Goal: Find specific page/section: Find specific page/section

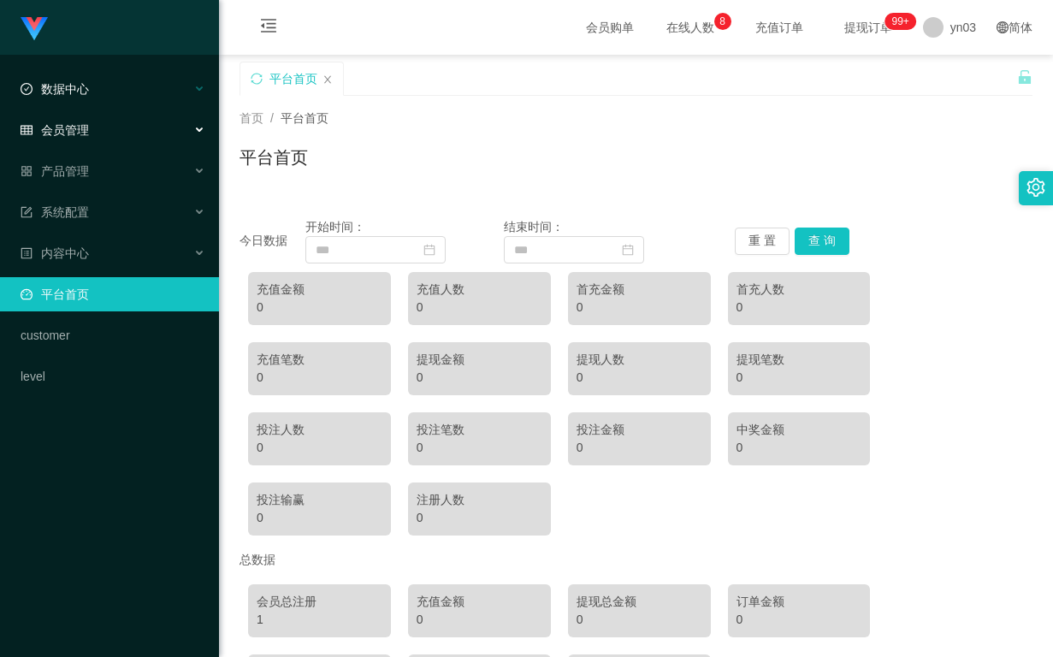
scroll to position [139, 0]
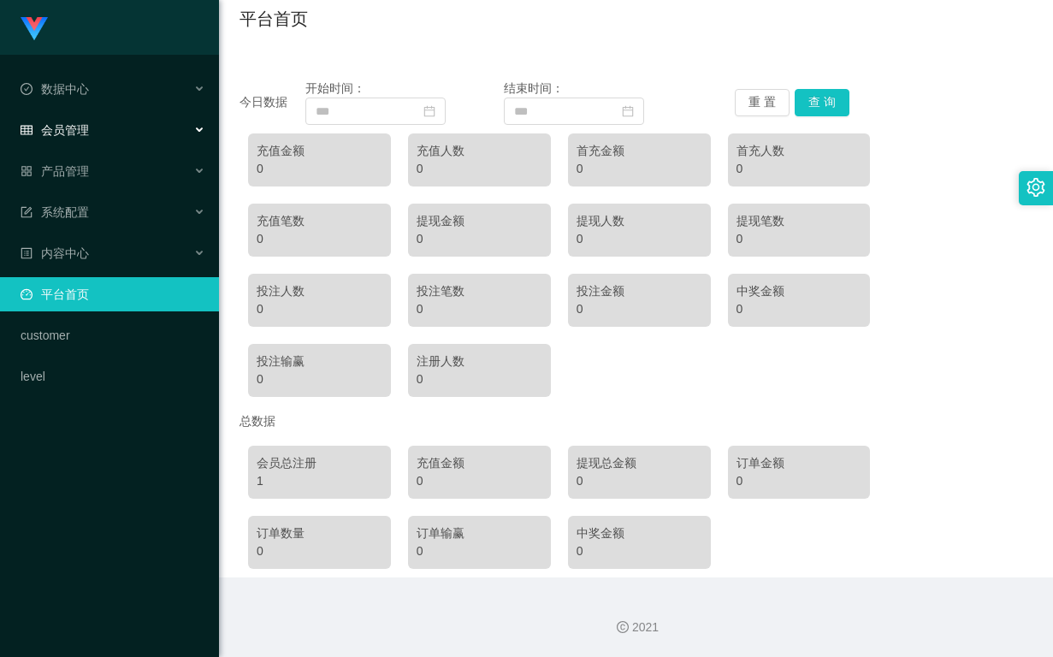
click at [95, 123] on div "会员管理" at bounding box center [109, 130] width 219 height 34
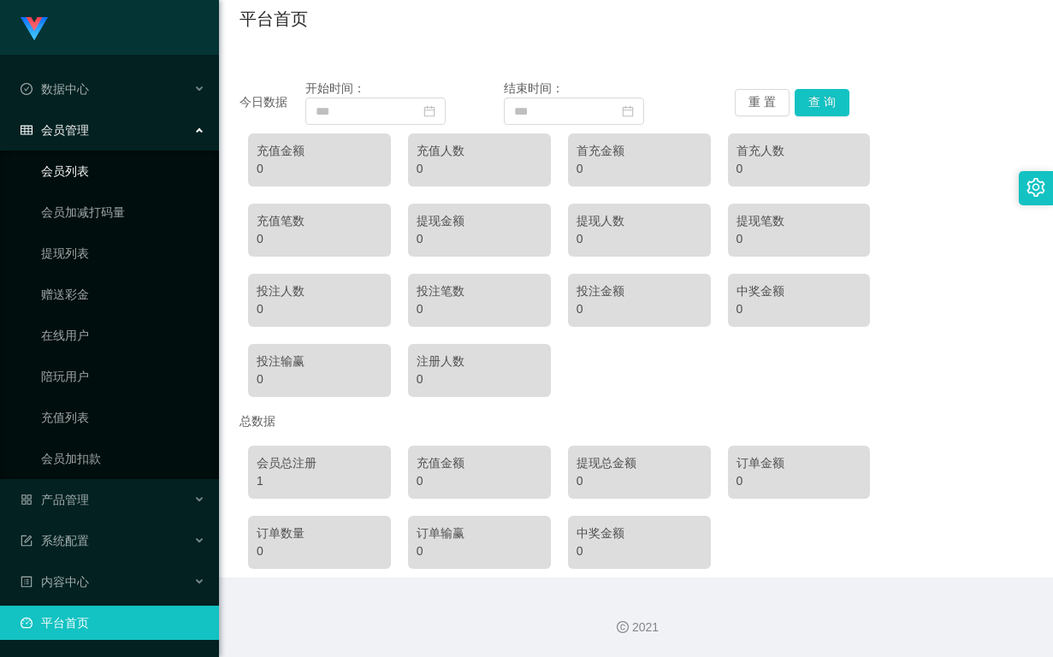
click at [93, 167] on link "会员列表" at bounding box center [123, 171] width 164 height 34
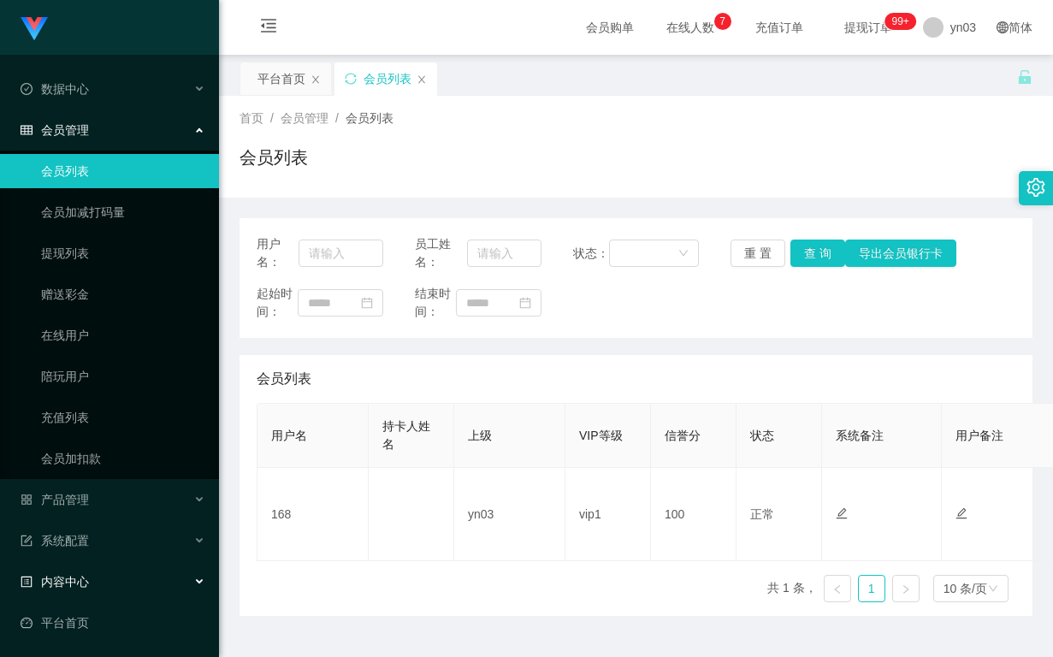
scroll to position [82, 0]
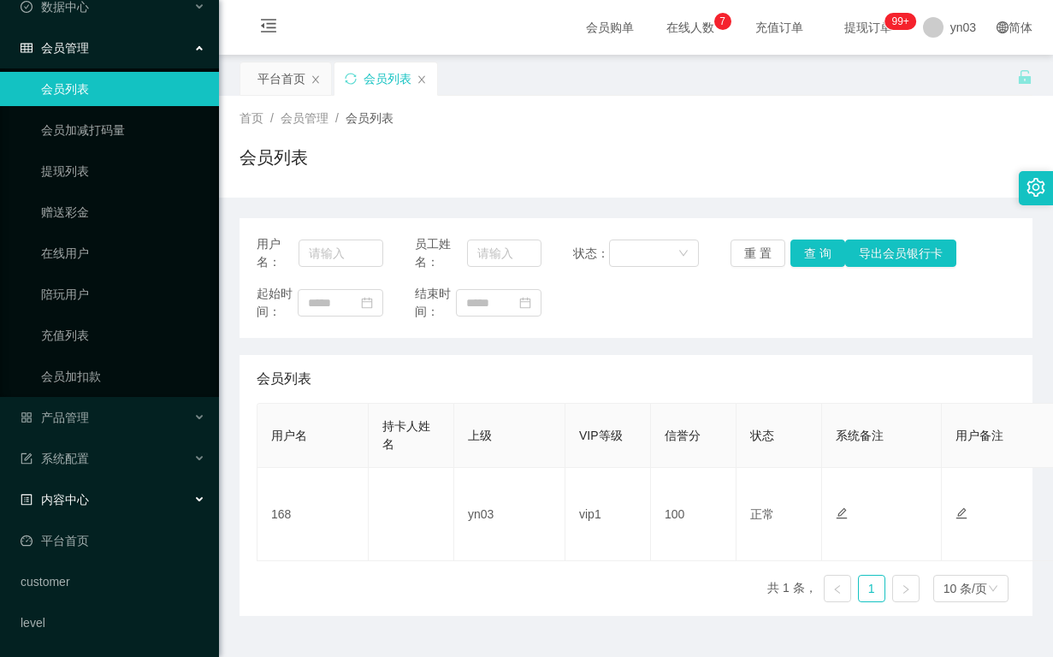
click at [73, 508] on div "内容中心" at bounding box center [109, 500] width 219 height 34
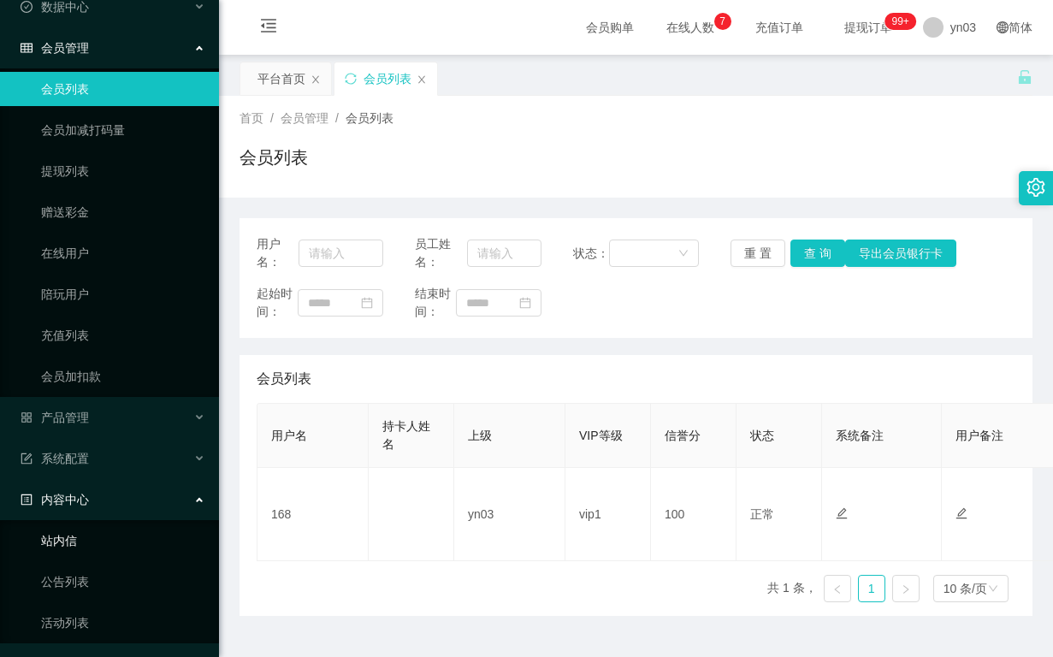
click at [80, 543] on link "站内信" at bounding box center [123, 541] width 164 height 34
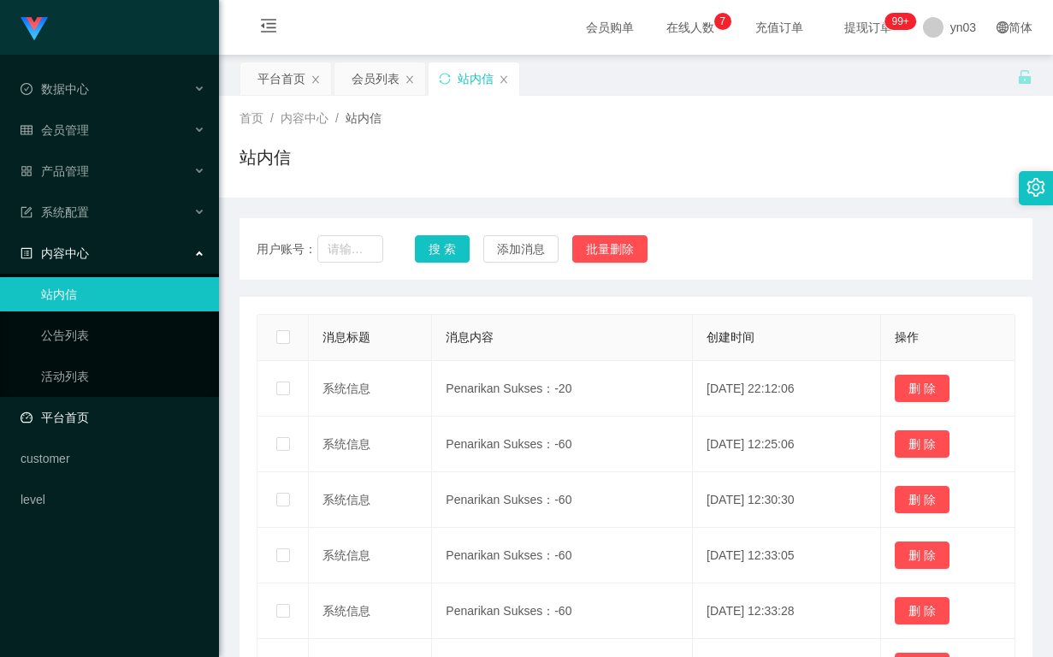
click at [80, 415] on link "平台首页" at bounding box center [113, 417] width 185 height 34
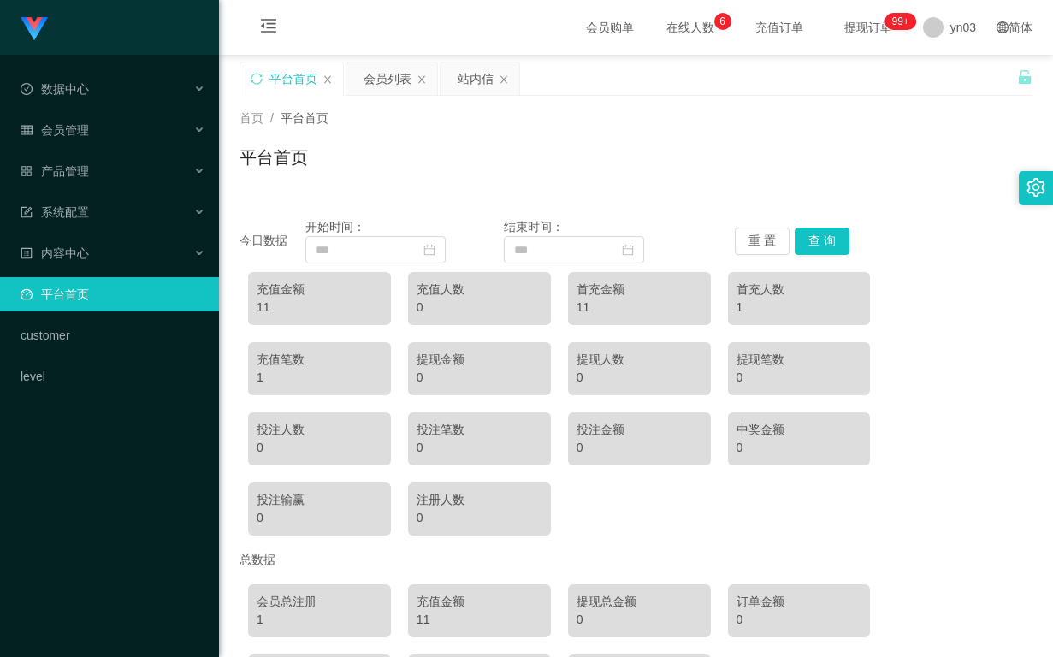
click at [418, 141] on div "首页 / 平台首页 / 平台首页" at bounding box center [636, 147] width 793 height 74
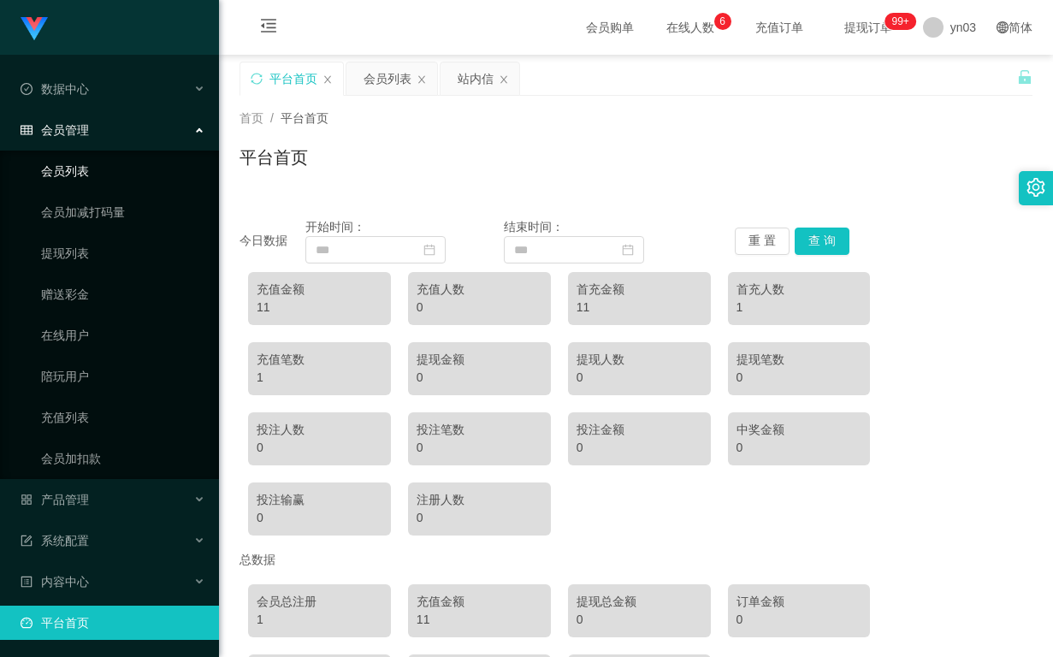
click at [68, 180] on link "会员列表" at bounding box center [123, 171] width 164 height 34
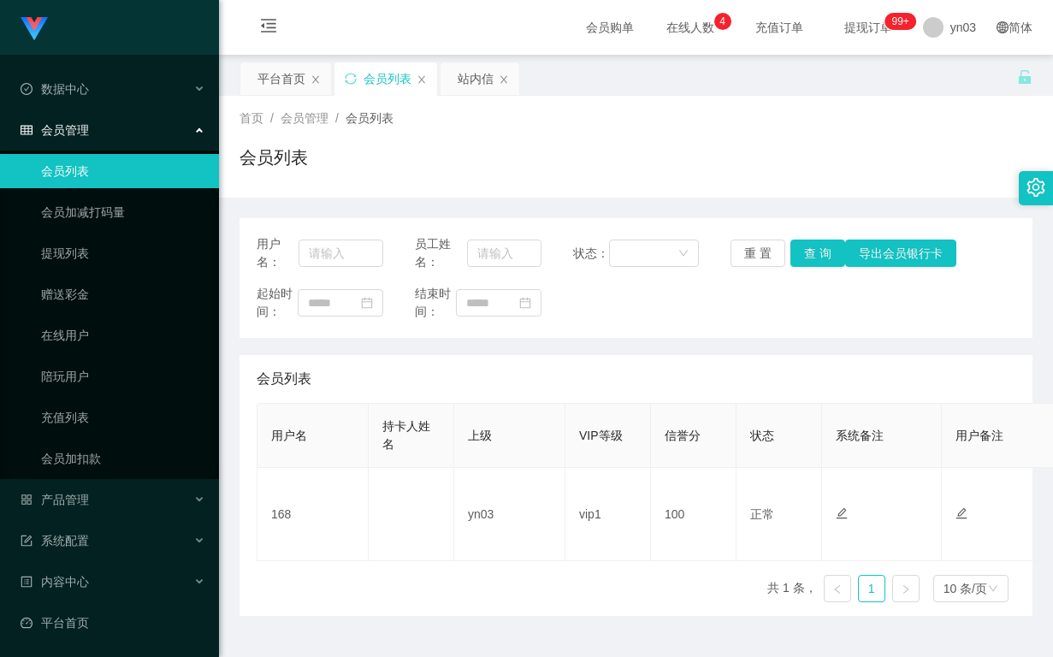
click at [578, 173] on div "会员列表" at bounding box center [636, 164] width 793 height 39
click at [588, 163] on div "会员列表" at bounding box center [636, 164] width 793 height 39
drag, startPoint x: 443, startPoint y: 91, endPoint x: 462, endPoint y: 147, distance: 59.5
click at [443, 91] on div "站内信" at bounding box center [480, 78] width 79 height 33
click at [465, 147] on div "会员列表" at bounding box center [636, 164] width 793 height 39
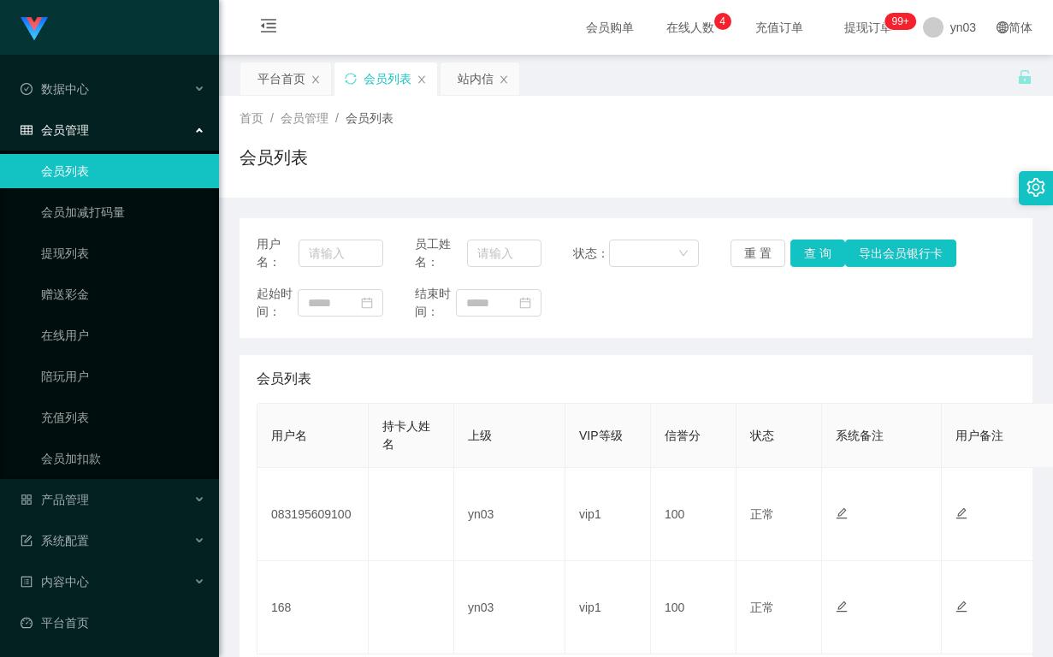
click at [542, 151] on div "会员列表" at bounding box center [636, 164] width 793 height 39
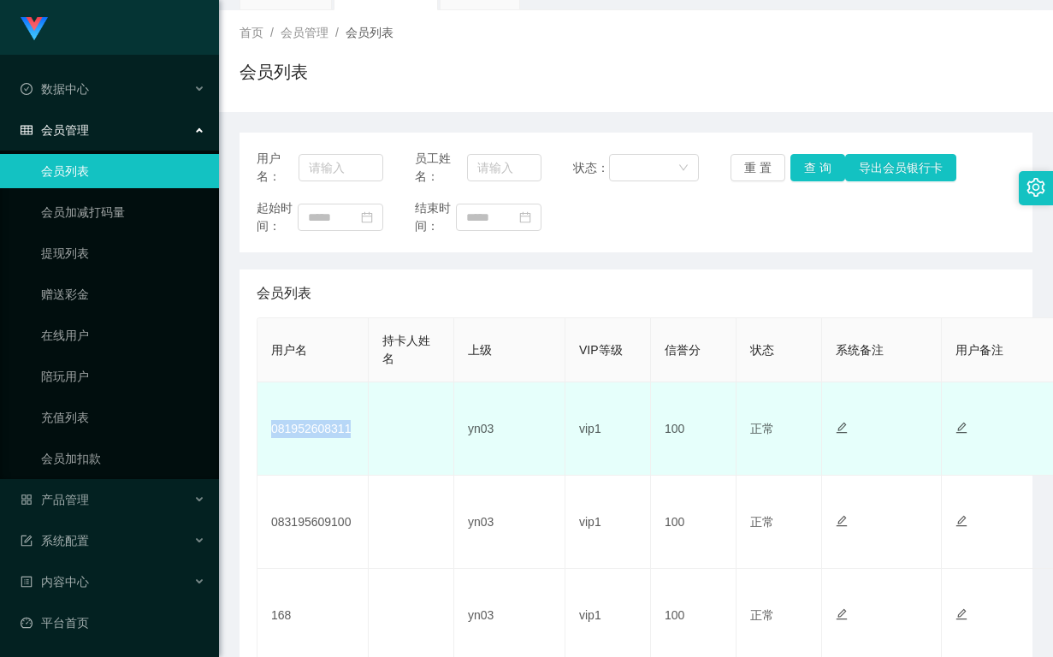
scroll to position [225, 0]
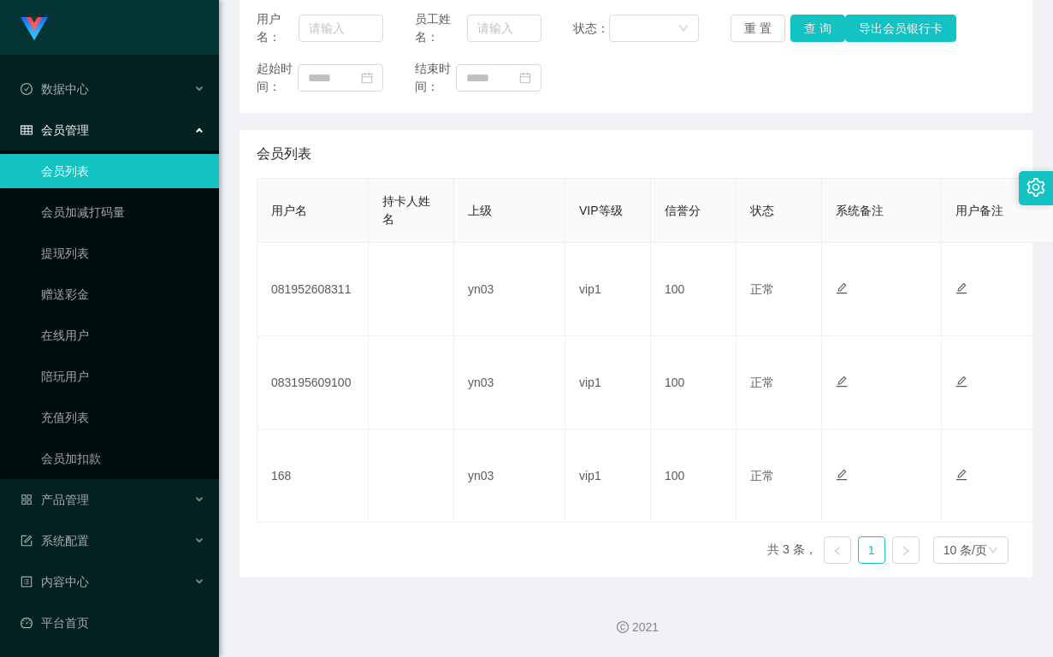
click at [639, 121] on div "用户名： 员工姓名： 状态： 重 置 查 询 导出会员银行卡 起始时间： 结束时间： 会员列表 用户名 持卡人姓名 上级 VIP等级 信誉分 状态 系统备注 …" at bounding box center [636, 285] width 793 height 584
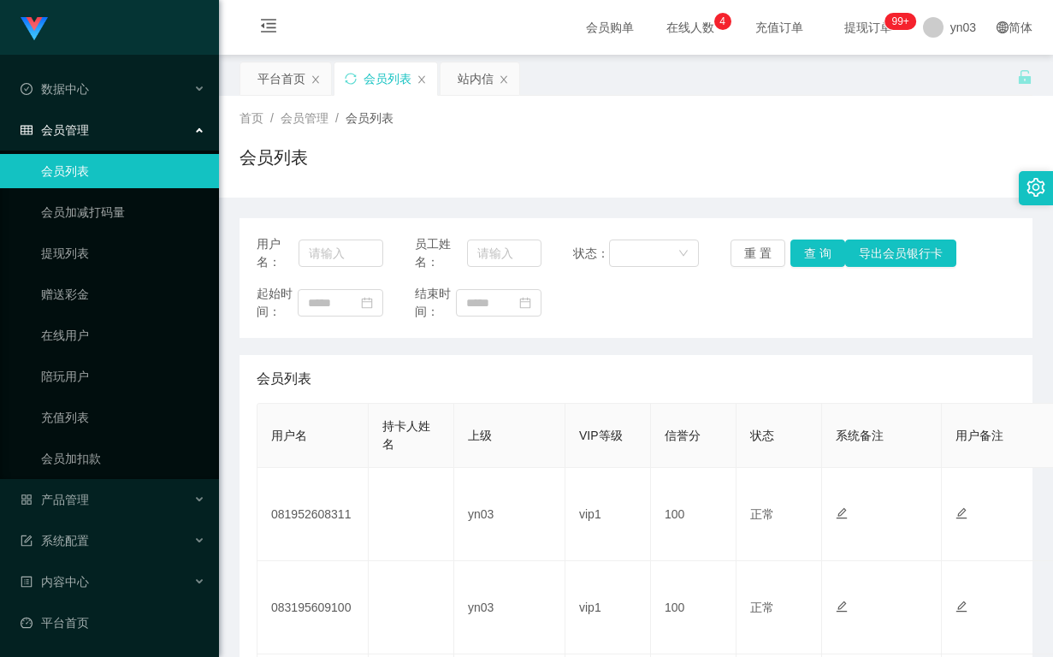
scroll to position [225, 0]
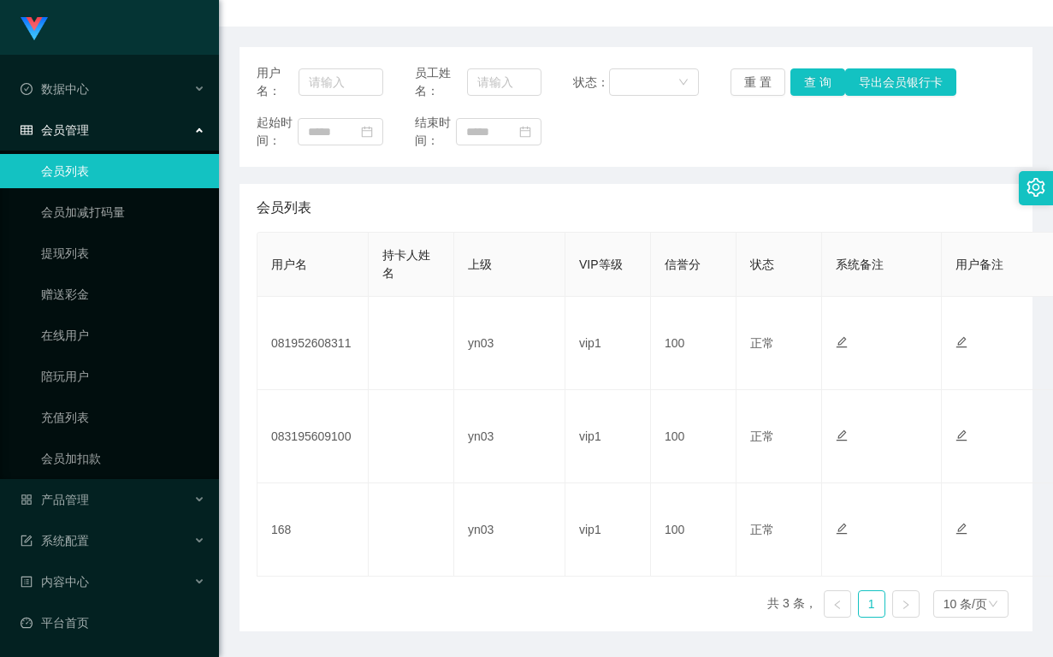
click at [609, 187] on div "会员列表" at bounding box center [636, 208] width 759 height 48
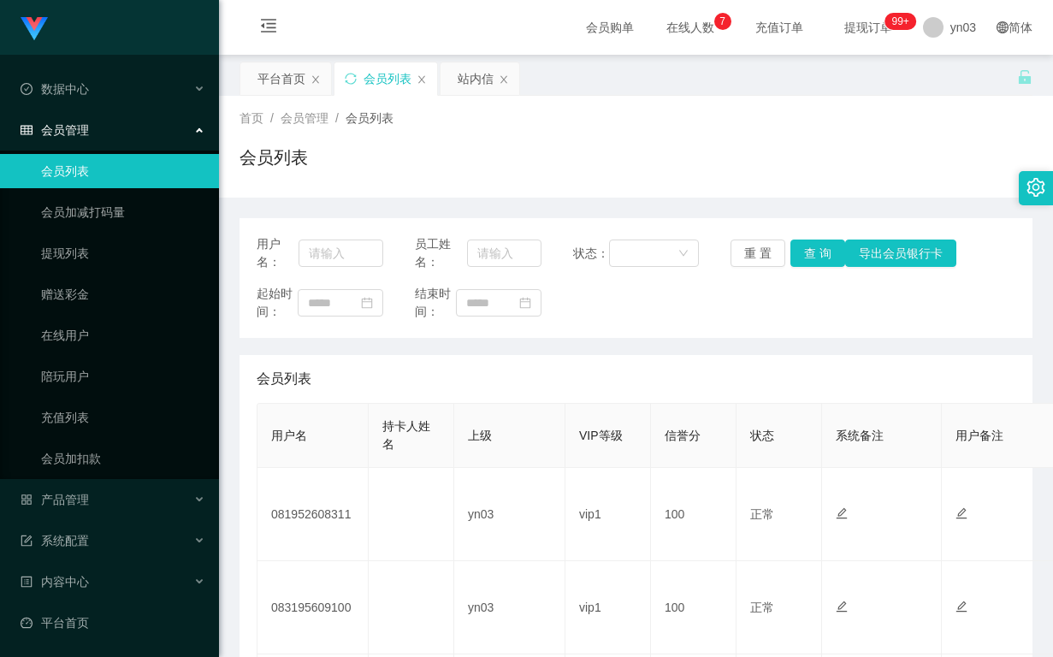
scroll to position [225, 0]
click at [451, 172] on div "会员列表" at bounding box center [636, 164] width 793 height 39
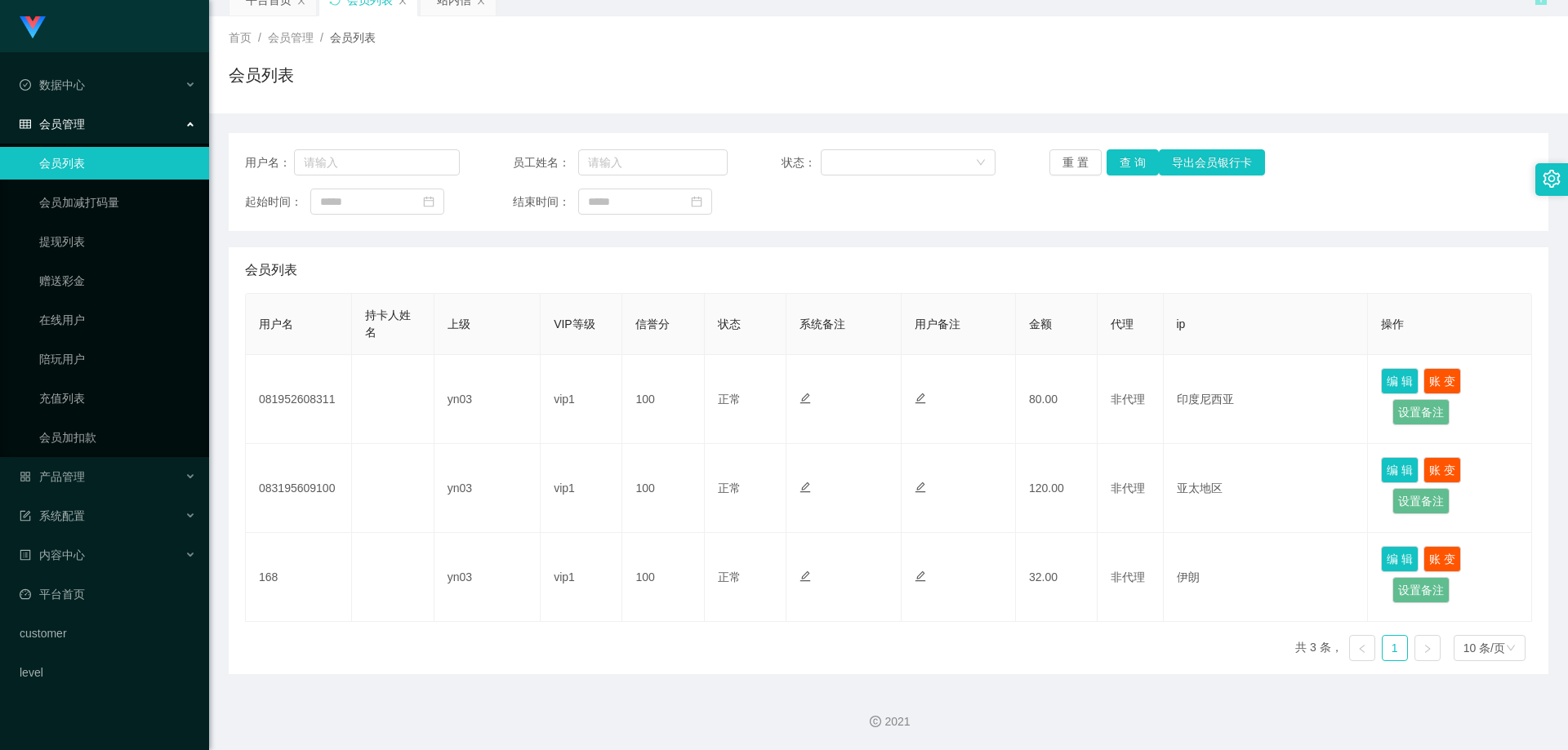
scroll to position [75, 0]
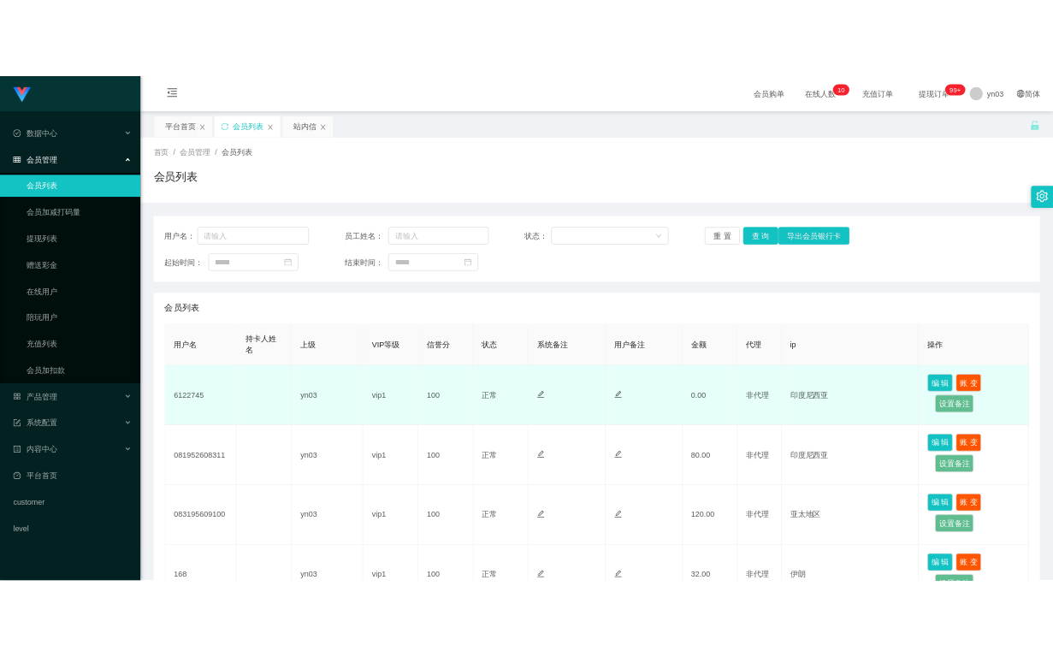
scroll to position [86, 0]
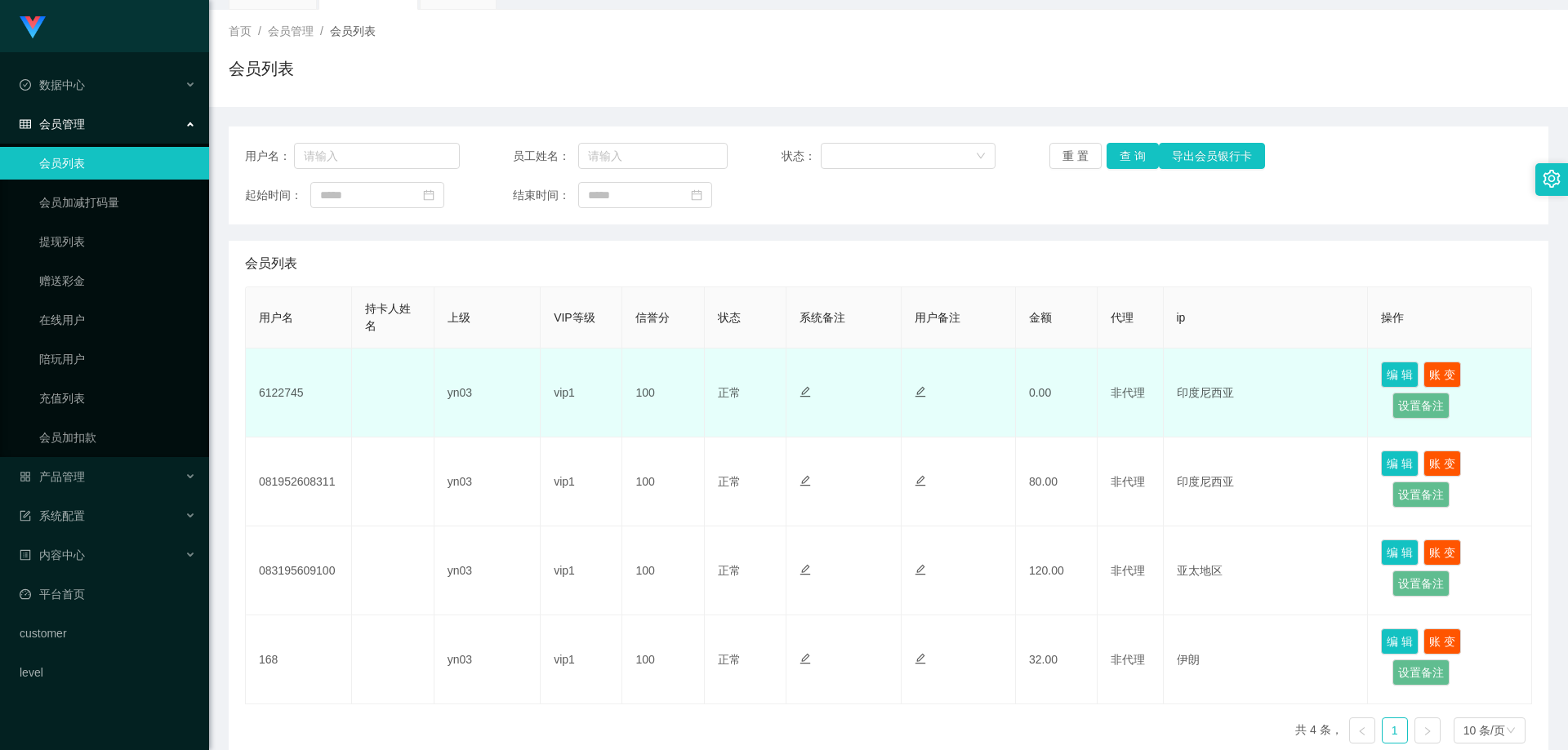
click at [285, 396] on td "6122745" at bounding box center [299, 392] width 106 height 89
copy td "6122745"
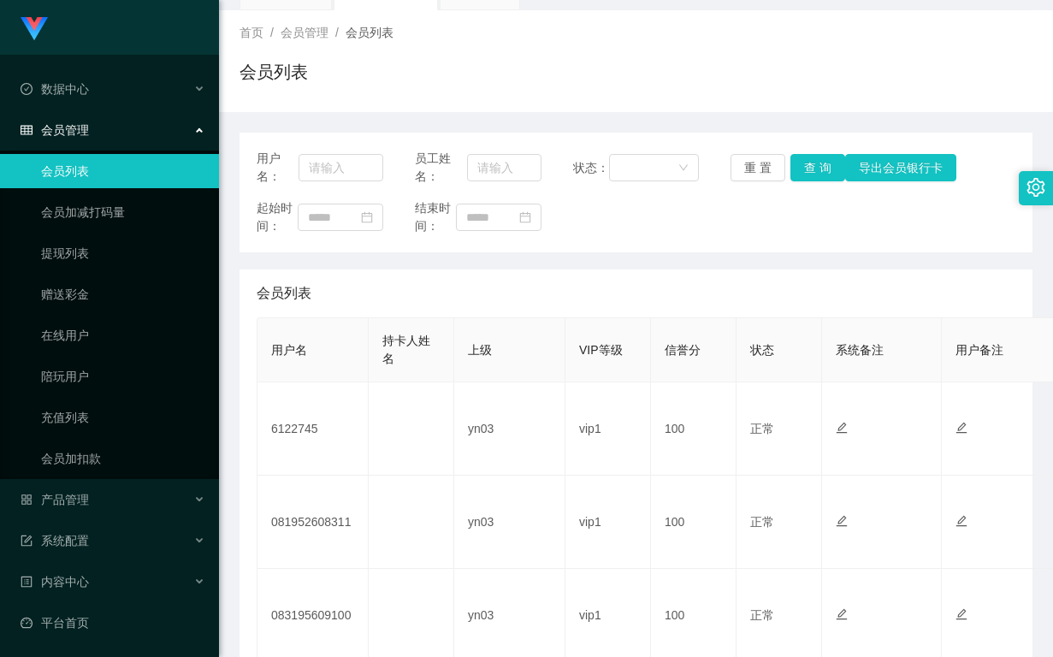
click at [615, 200] on div "起始时间： 结束时间：" at bounding box center [636, 217] width 759 height 36
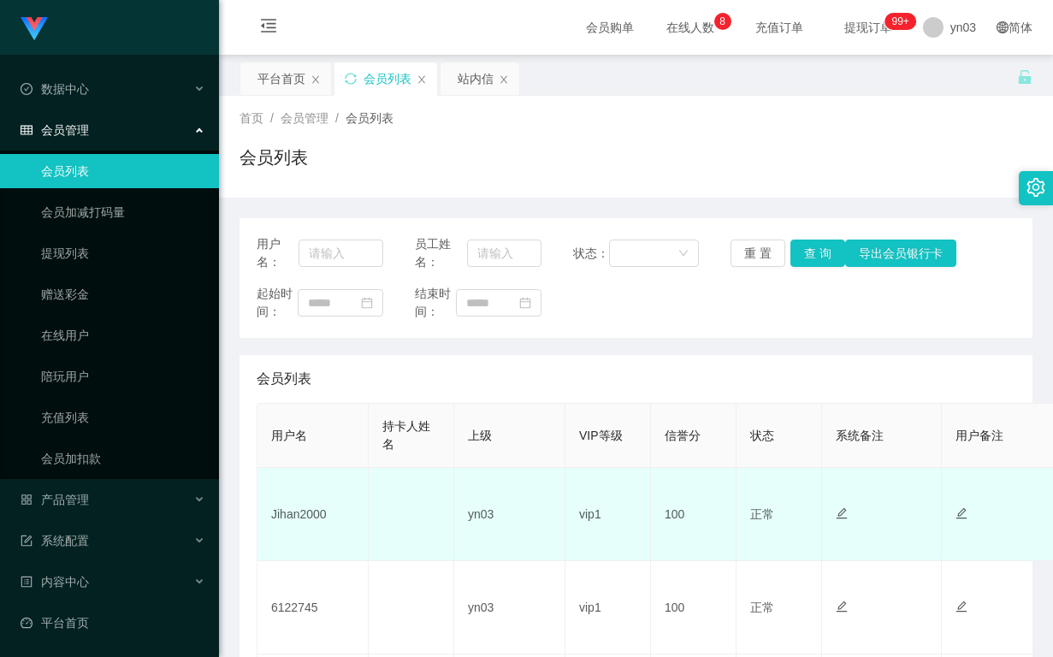
click at [286, 511] on td "Jihan2000" at bounding box center [313, 514] width 111 height 93
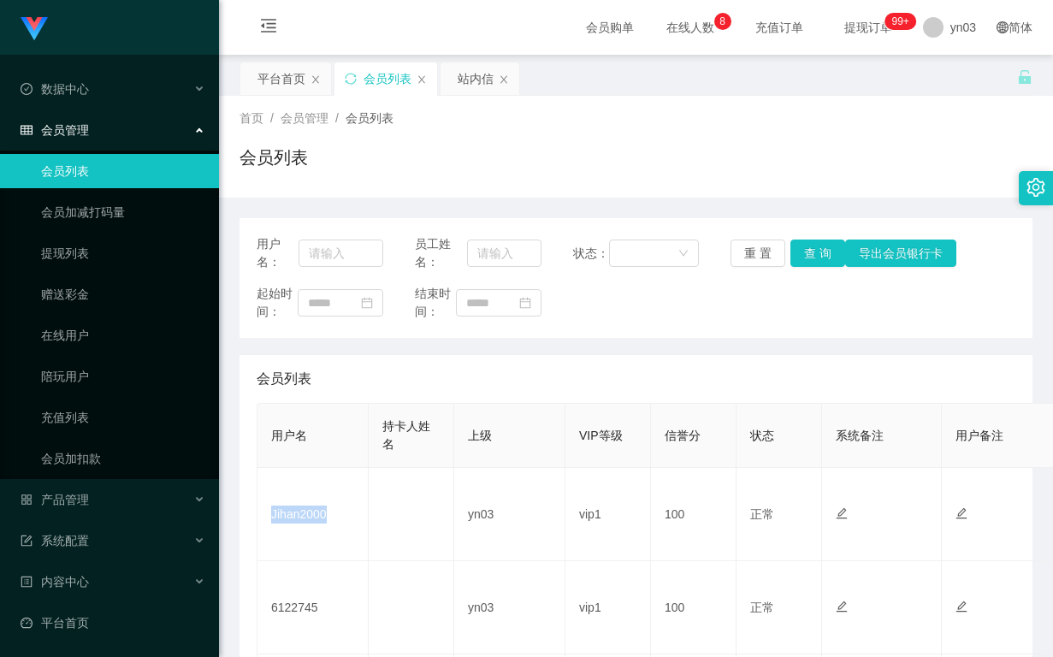
copy td "Jihan2000"
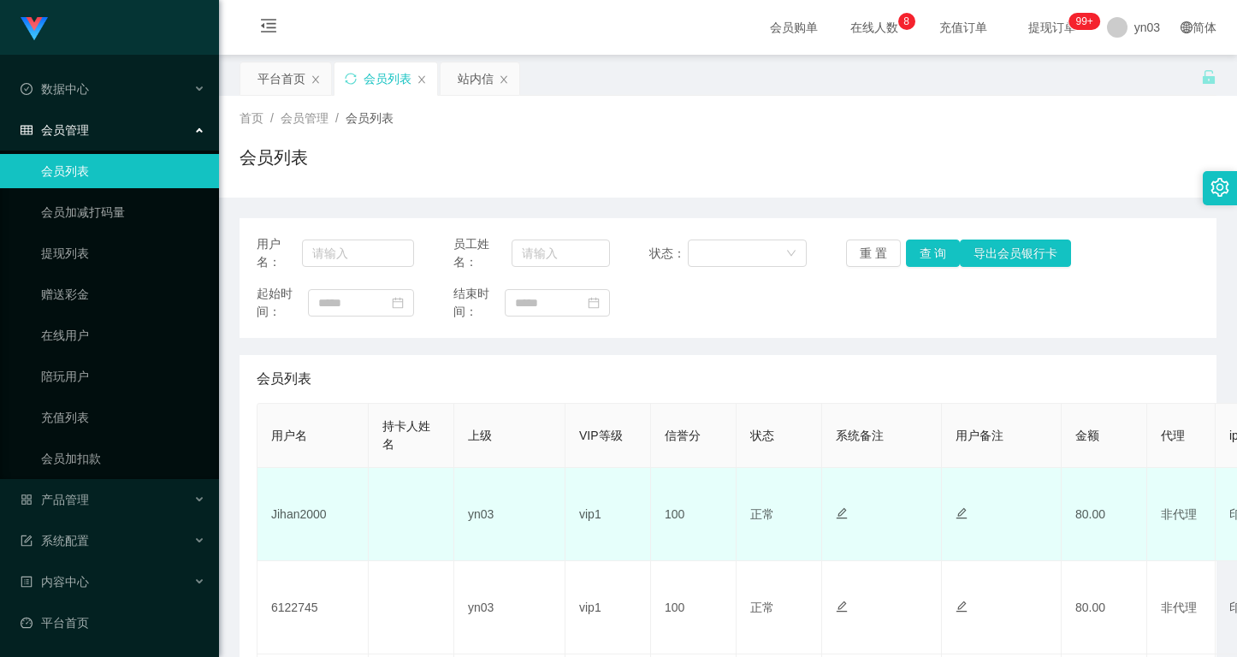
scroll to position [342, 0]
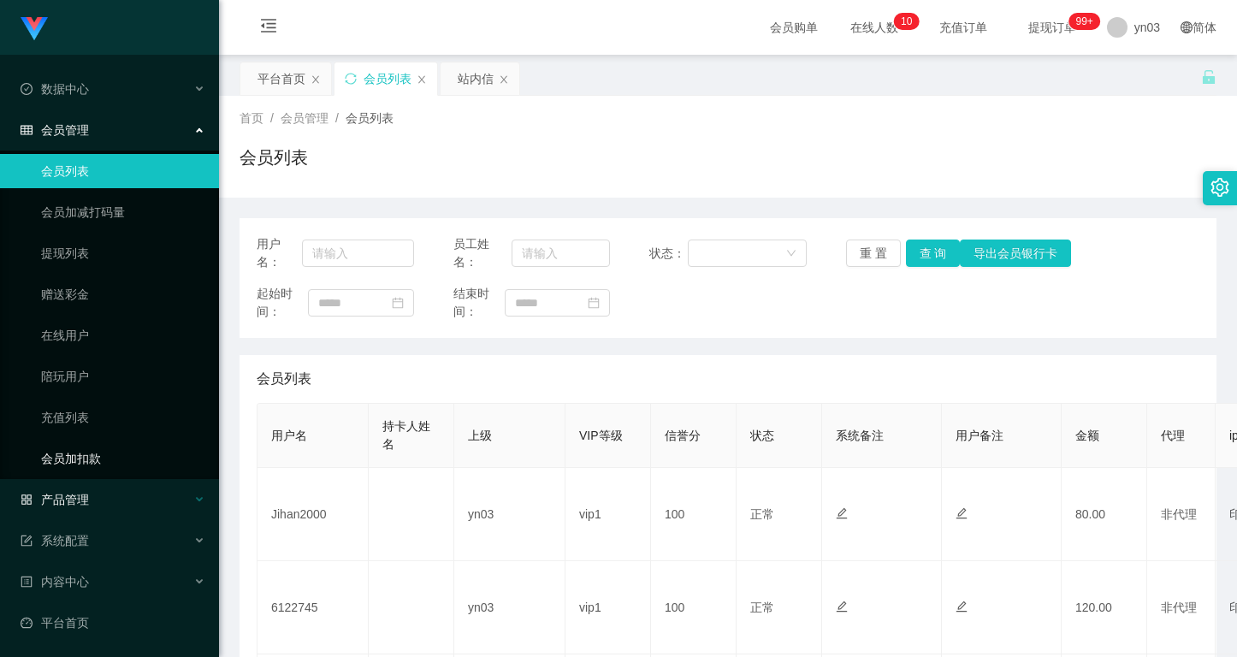
scroll to position [82, 0]
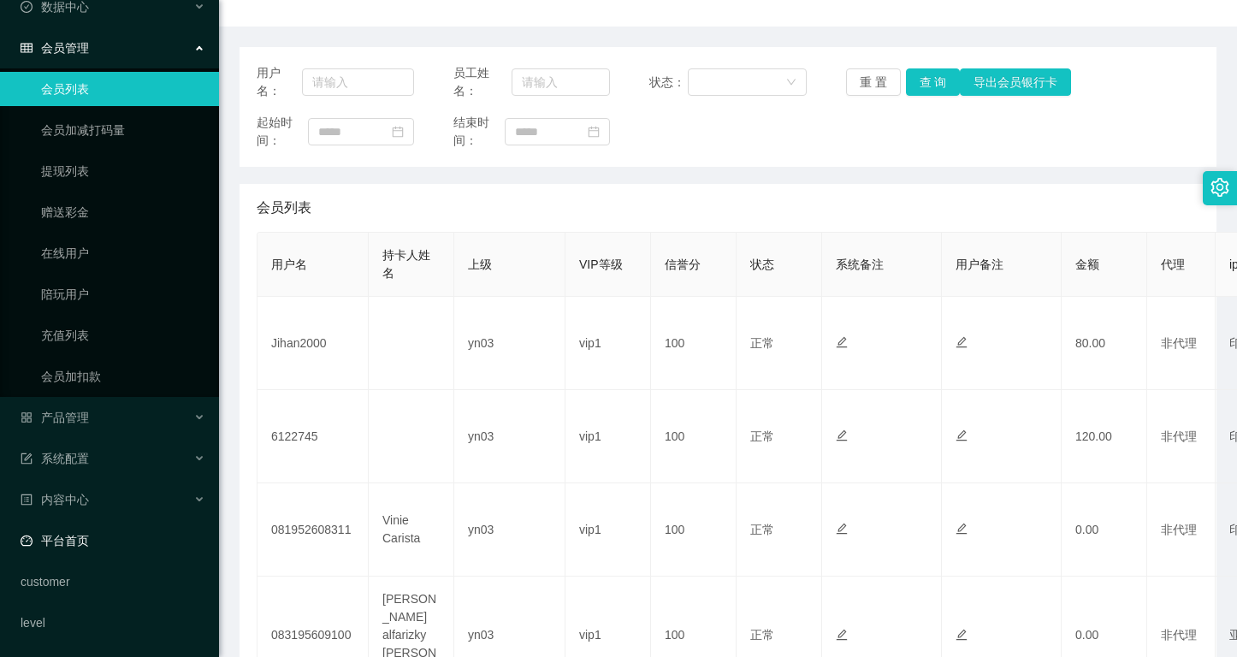
click at [102, 532] on link "平台首页" at bounding box center [113, 541] width 185 height 34
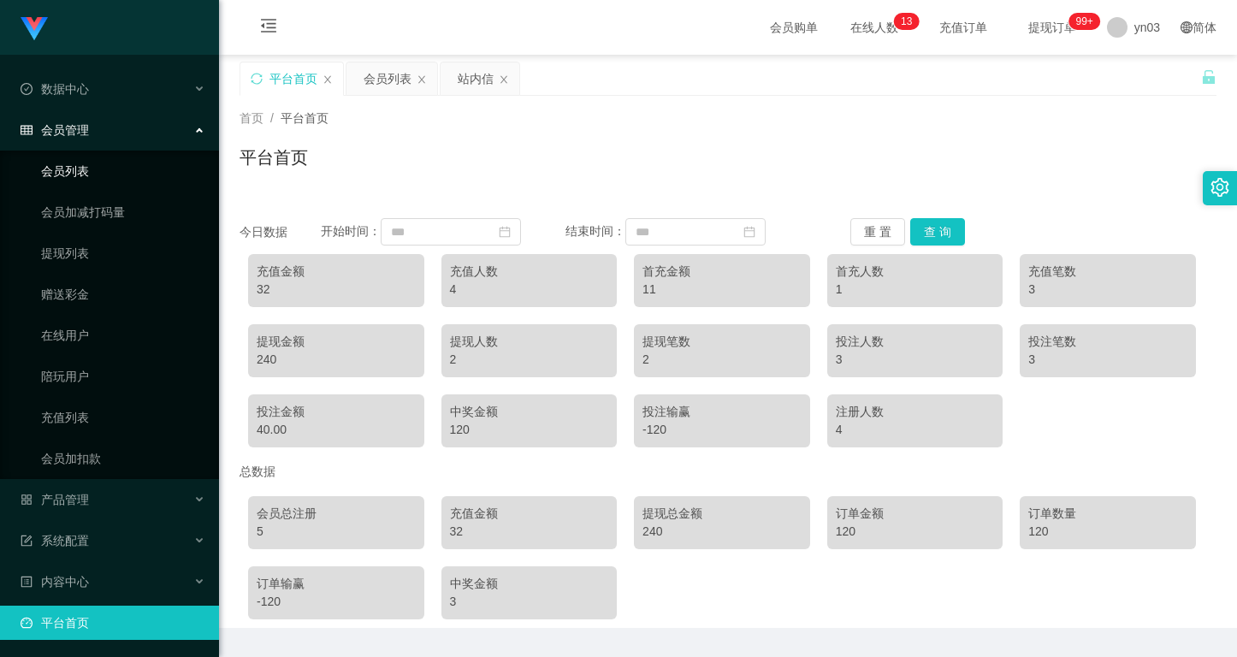
click at [93, 171] on link "会员列表" at bounding box center [123, 171] width 164 height 34
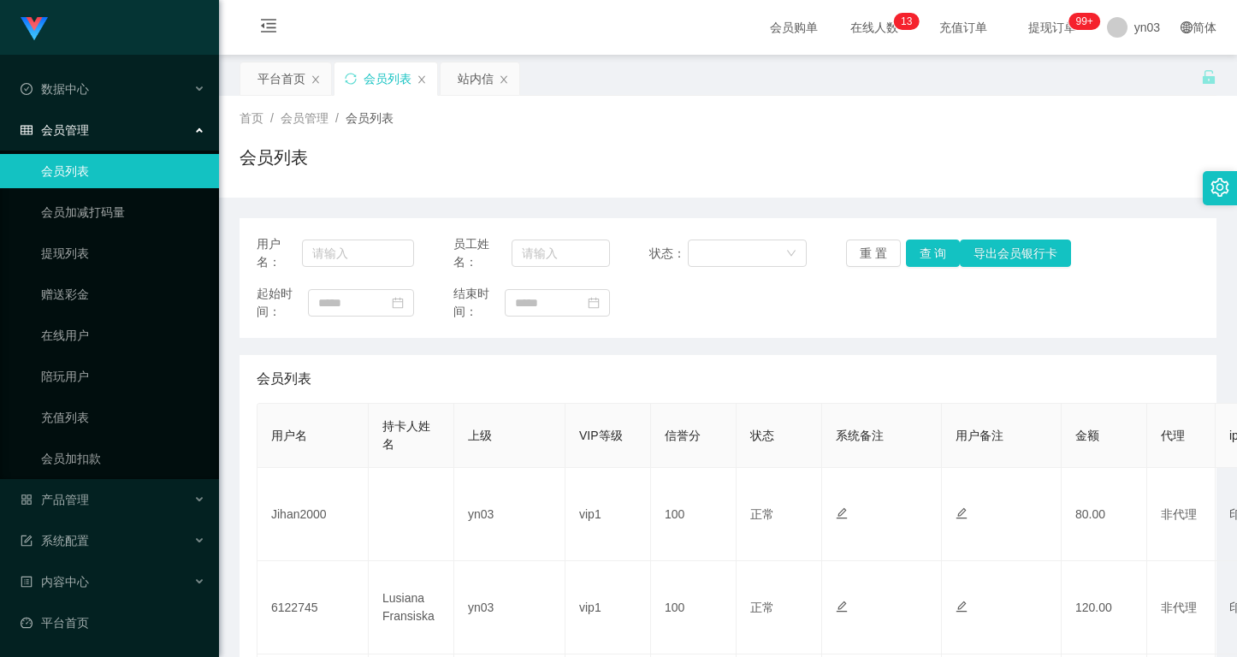
scroll to position [342, 0]
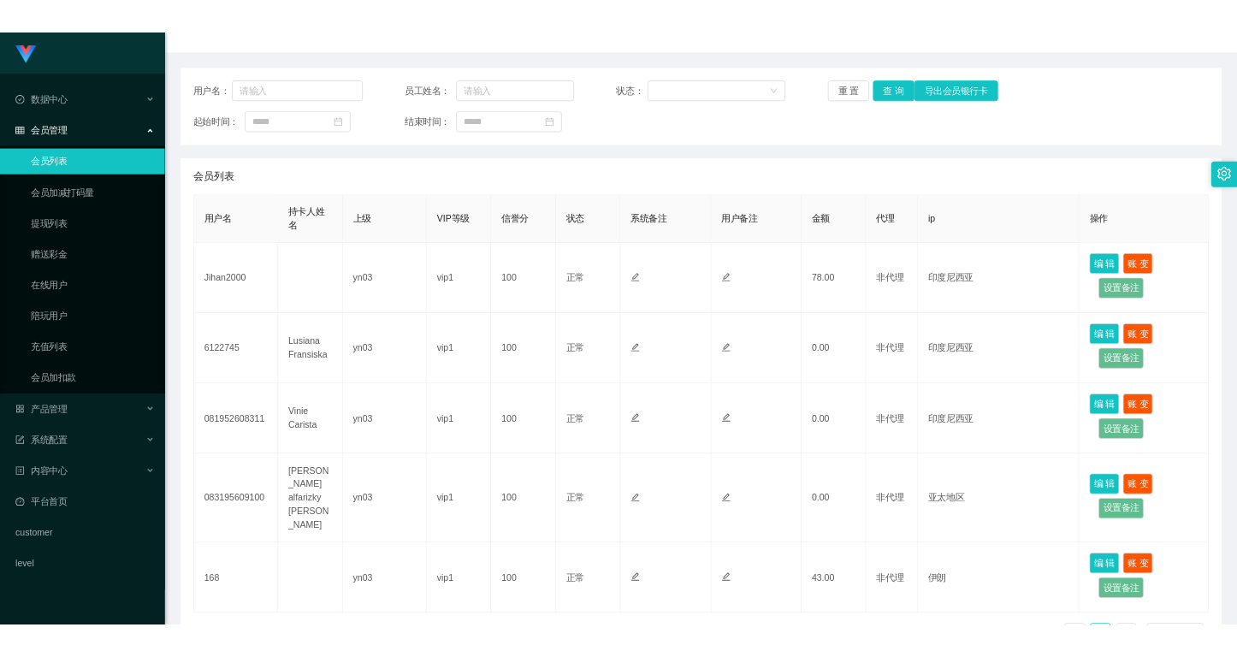
scroll to position [257, 0]
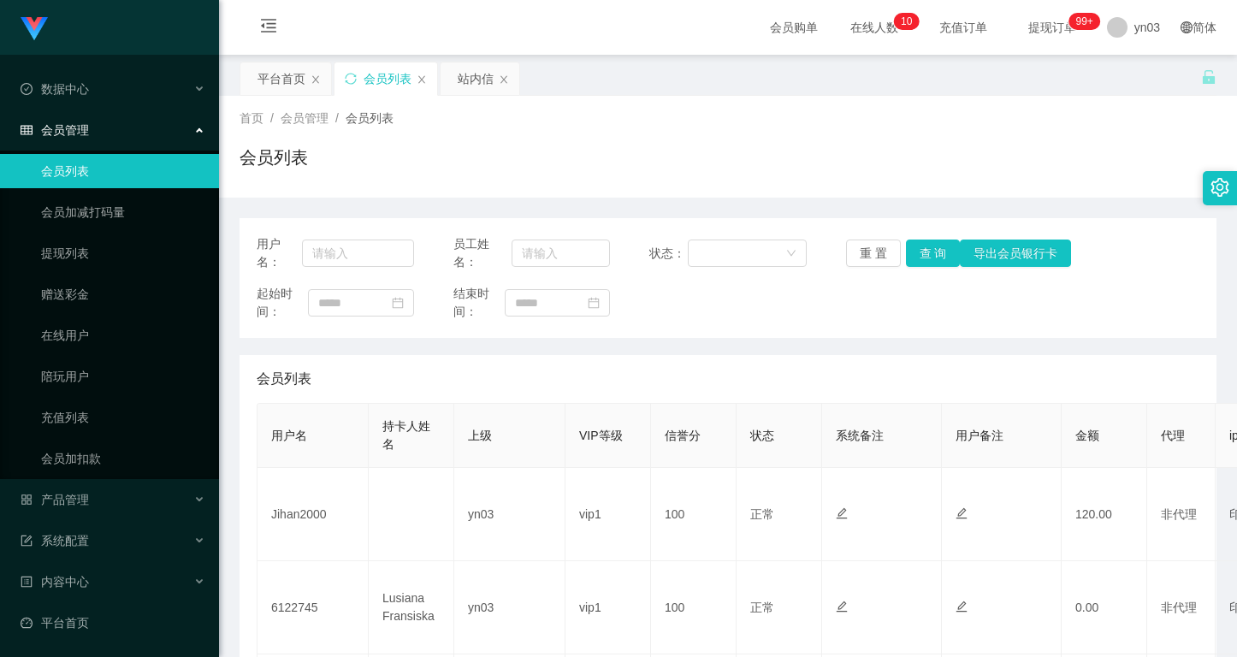
scroll to position [418, 0]
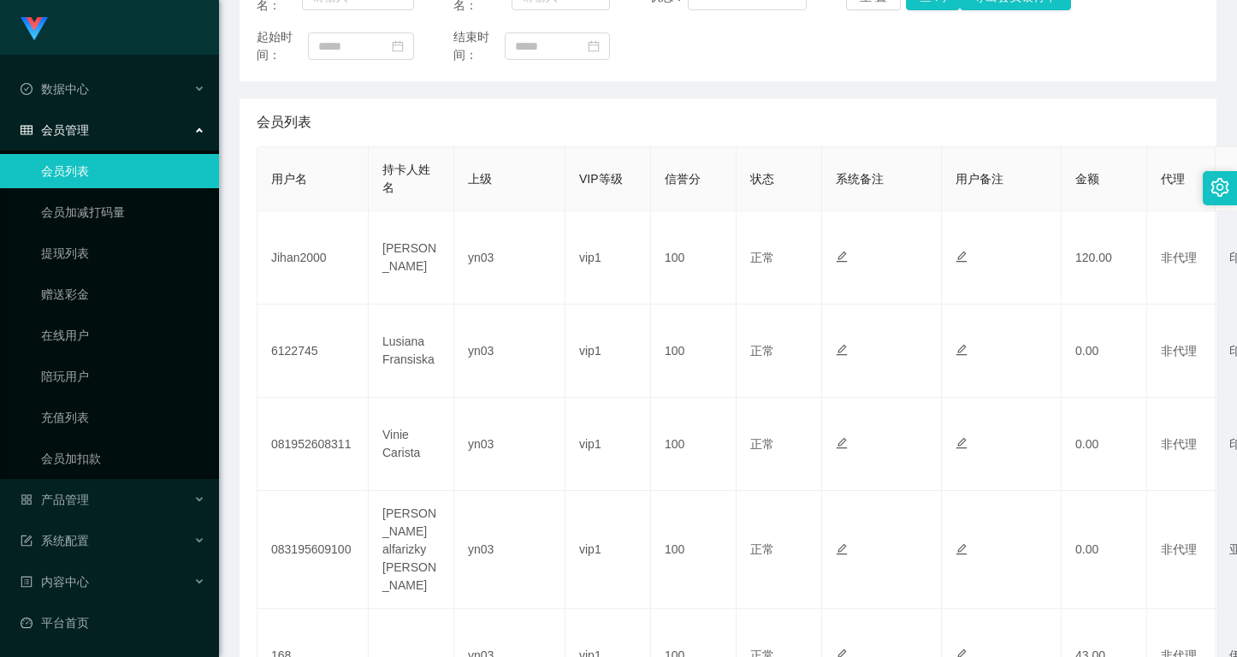
scroll to position [171, 0]
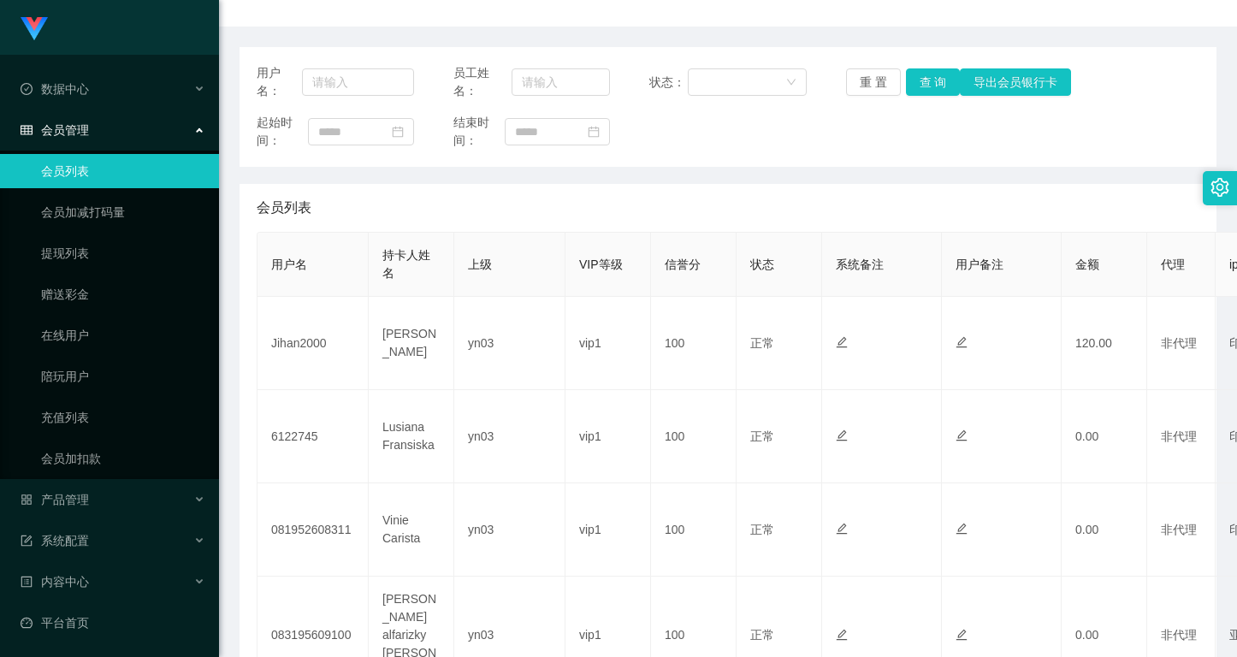
click at [747, 133] on div "起始时间： 结束时间：" at bounding box center [728, 132] width 943 height 36
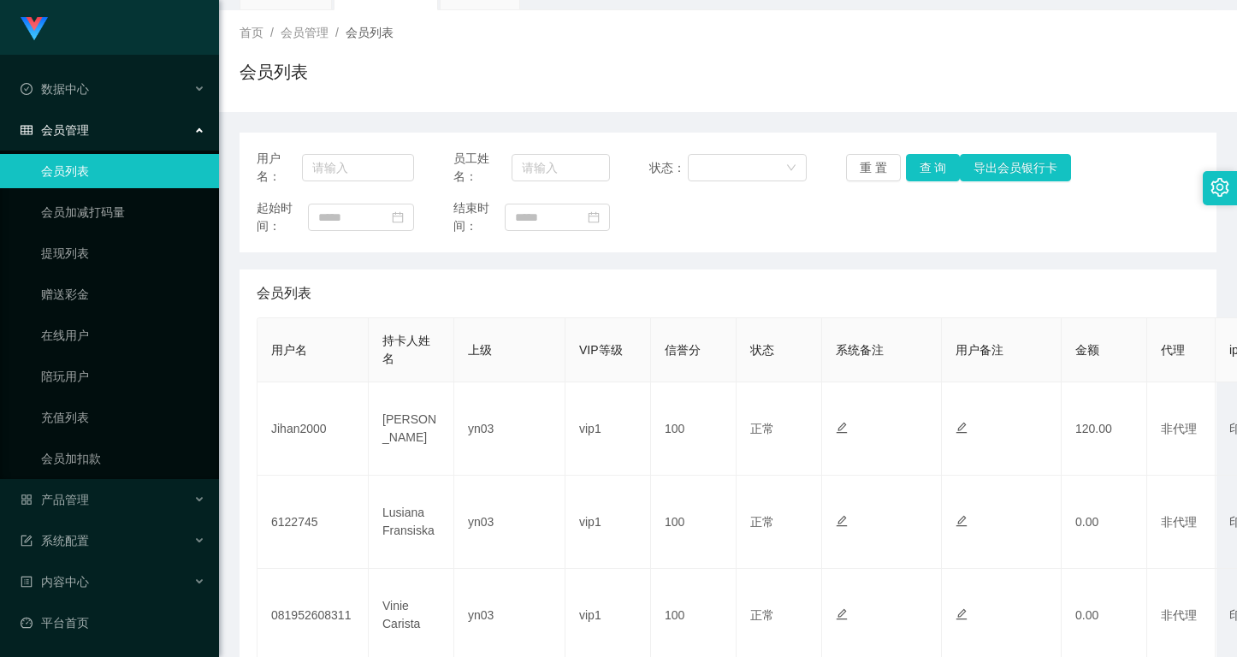
scroll to position [257, 0]
